Goal: Download file/media

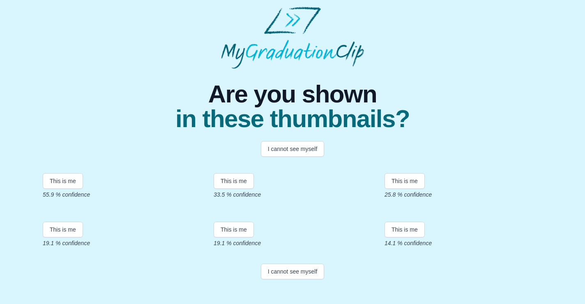
scroll to position [74, 0]
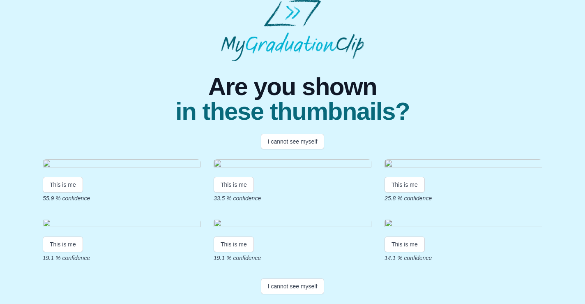
click at [65, 202] on div "This is me 55.9 % confidence" at bounding box center [122, 180] width 158 height 43
click at [64, 192] on button "This is me" at bounding box center [63, 185] width 40 height 16
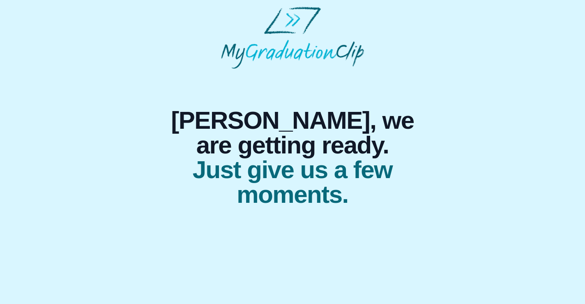
scroll to position [0, 0]
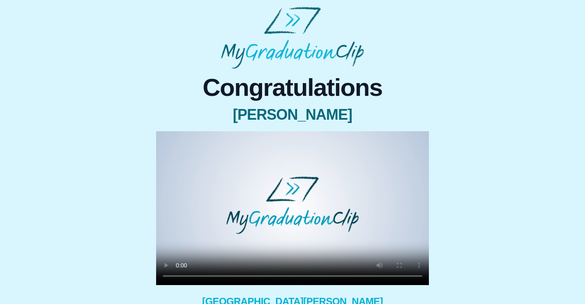
click at [180, 275] on video at bounding box center [292, 208] width 273 height 154
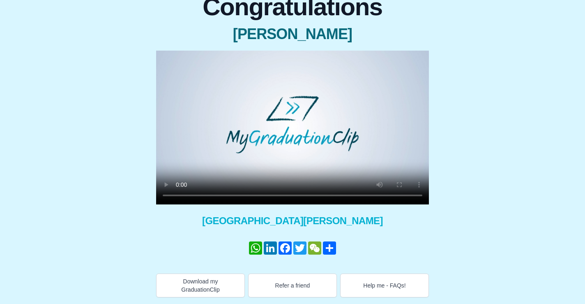
scroll to position [81, 0]
click at [198, 286] on button "Download my GraduationClip" at bounding box center [200, 285] width 89 height 24
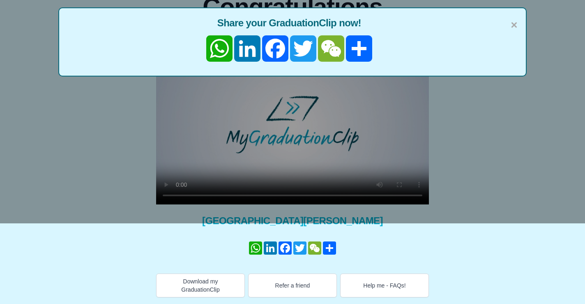
click at [179, 195] on div "× Share your GraduationClip now! WhatsApp LinkedIn Facebook Twitter WeChat Share" at bounding box center [292, 71] width 585 height 304
drag, startPoint x: 514, startPoint y: 26, endPoint x: 361, endPoint y: 88, distance: 164.8
click at [514, 27] on span "×" at bounding box center [514, 24] width 7 height 17
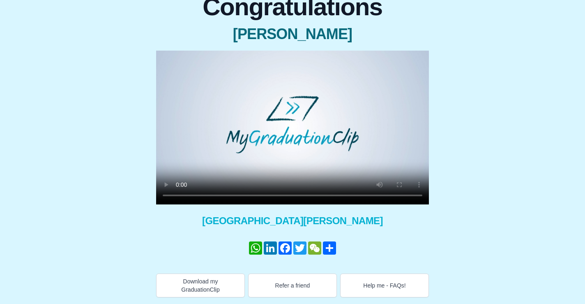
click at [210, 147] on video at bounding box center [292, 128] width 273 height 154
drag, startPoint x: 244, startPoint y: 197, endPoint x: 307, endPoint y: 194, distance: 63.8
click at [307, 194] on video at bounding box center [292, 128] width 273 height 154
click at [88, 69] on div "Congratulations Huda Karmoun × Share your GraduationClip now! WhatsApp LinkedIn…" at bounding box center [293, 142] width 572 height 309
